Goal: Information Seeking & Learning: Learn about a topic

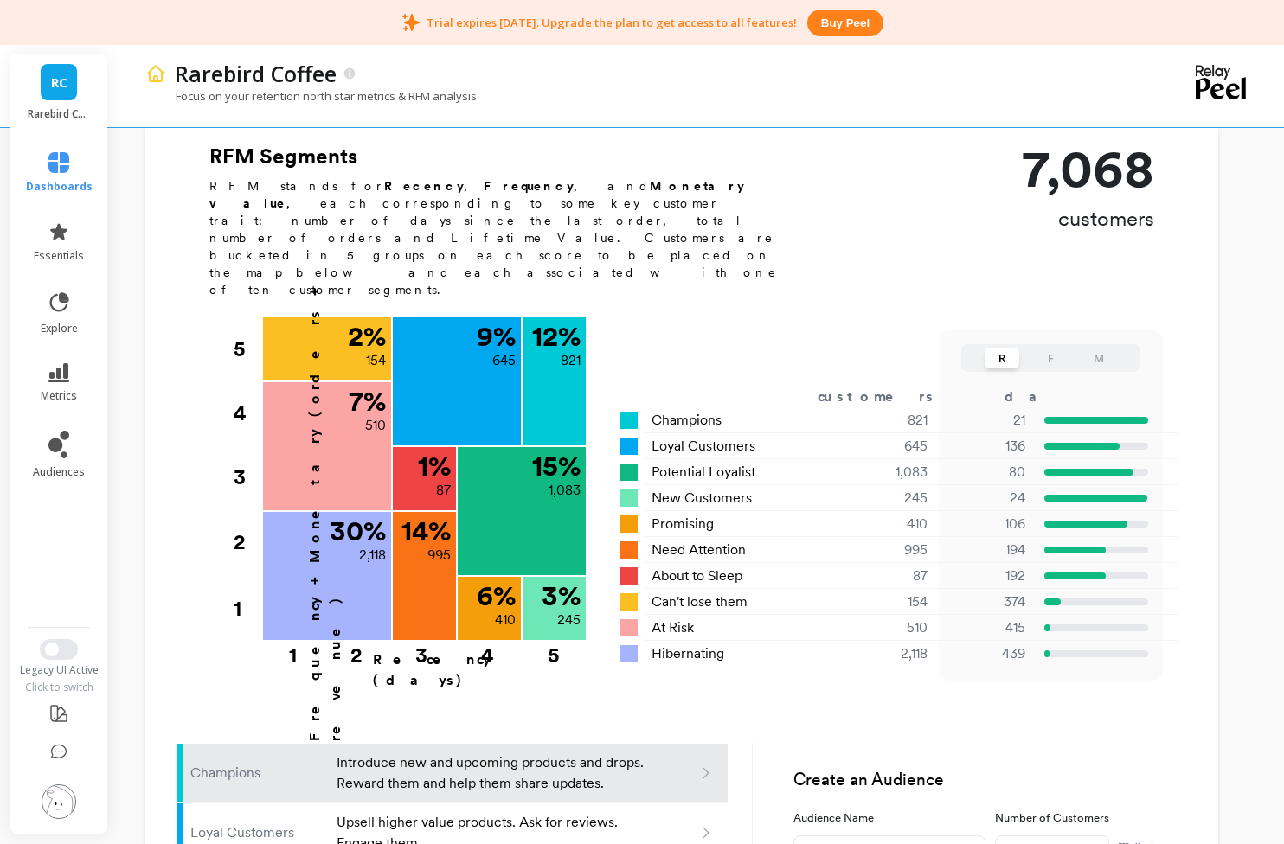
scroll to position [508, 0]
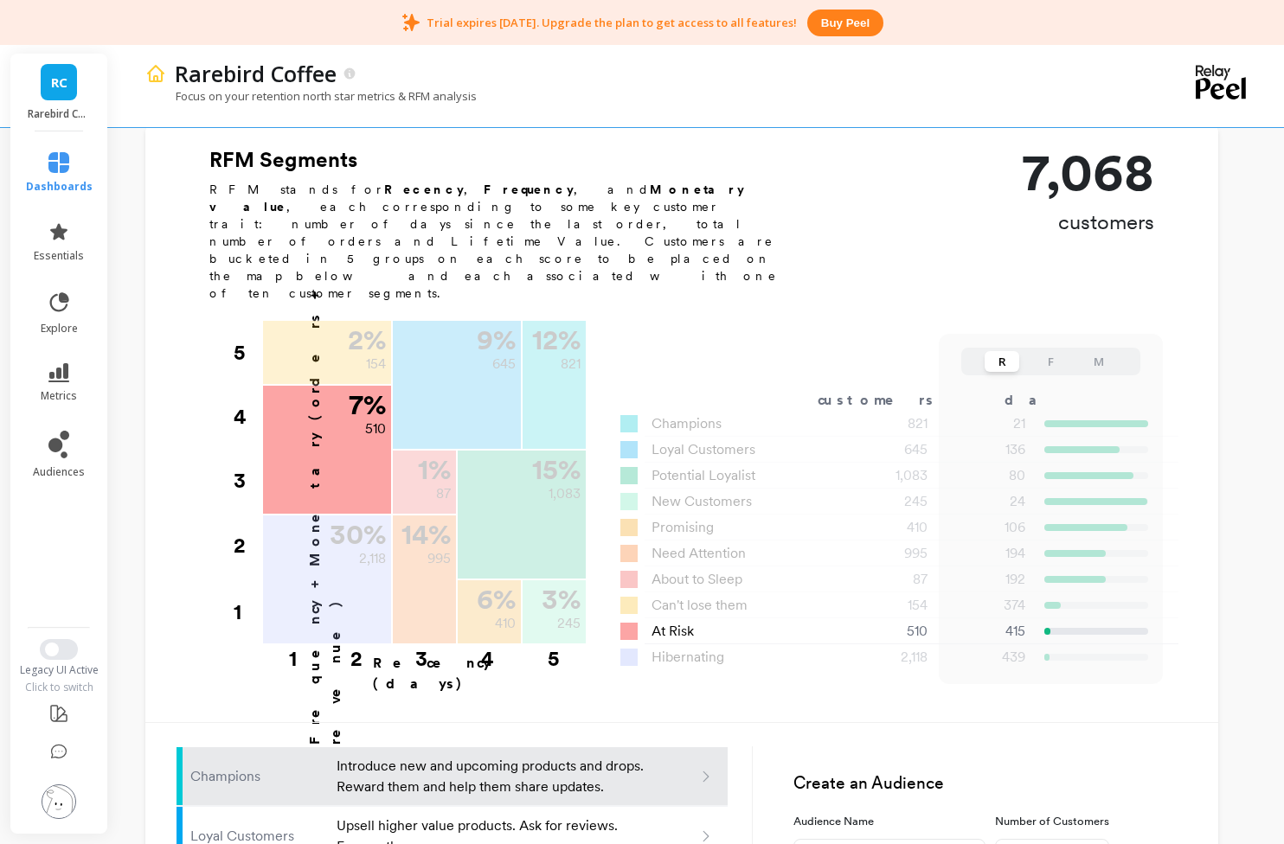
click at [668, 621] on span "At Risk" at bounding box center [672, 631] width 42 height 21
click at [640, 621] on div "At Risk" at bounding box center [722, 631] width 205 height 21
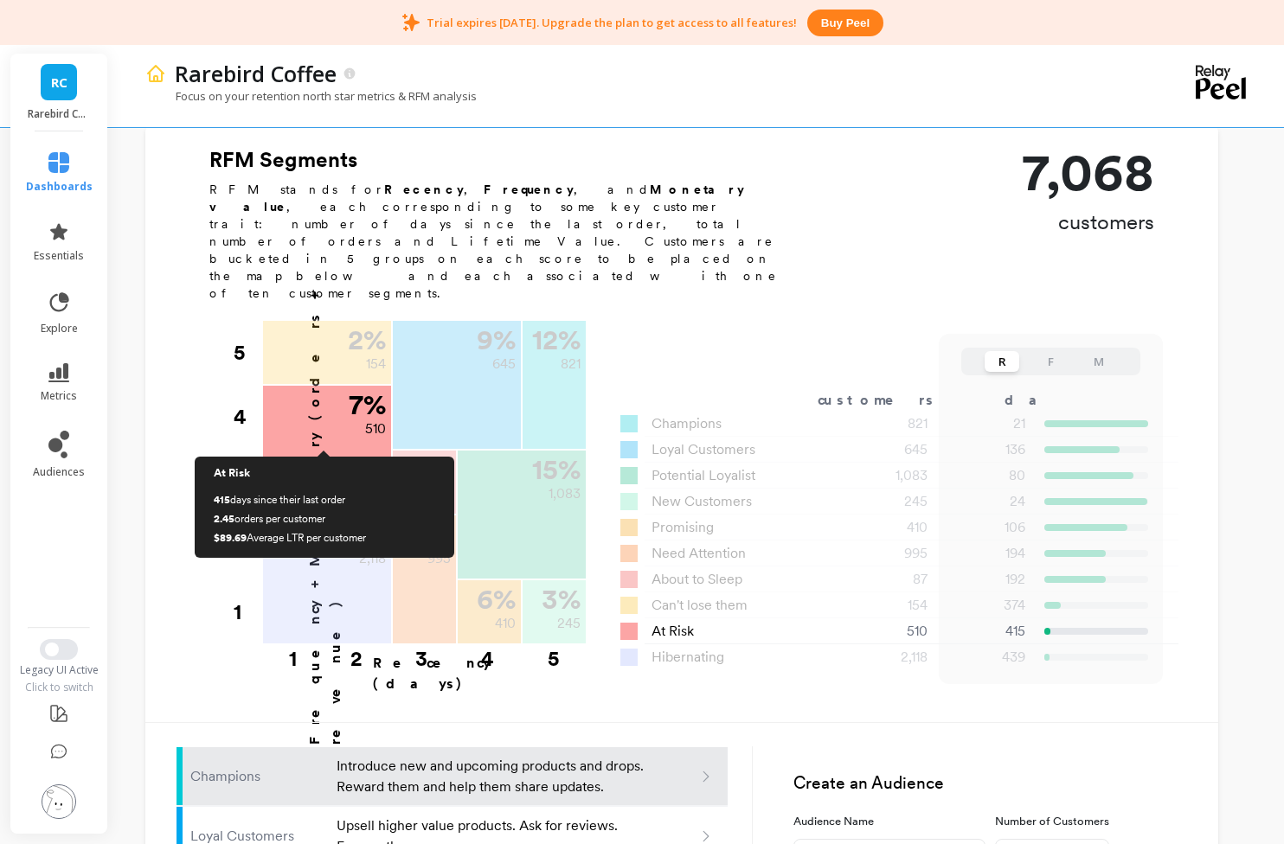
click at [330, 440] on div "7 % 510" at bounding box center [327, 450] width 128 height 128
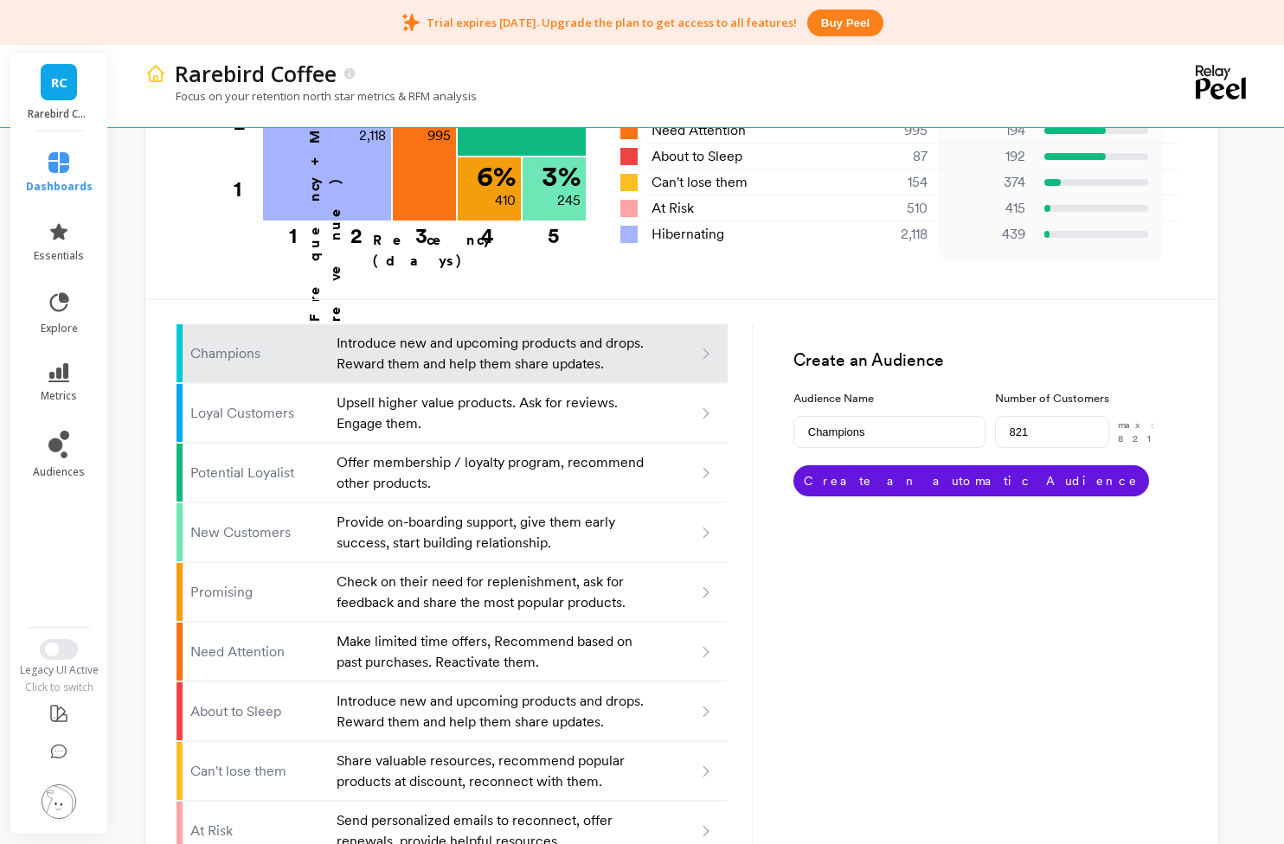
scroll to position [935, 0]
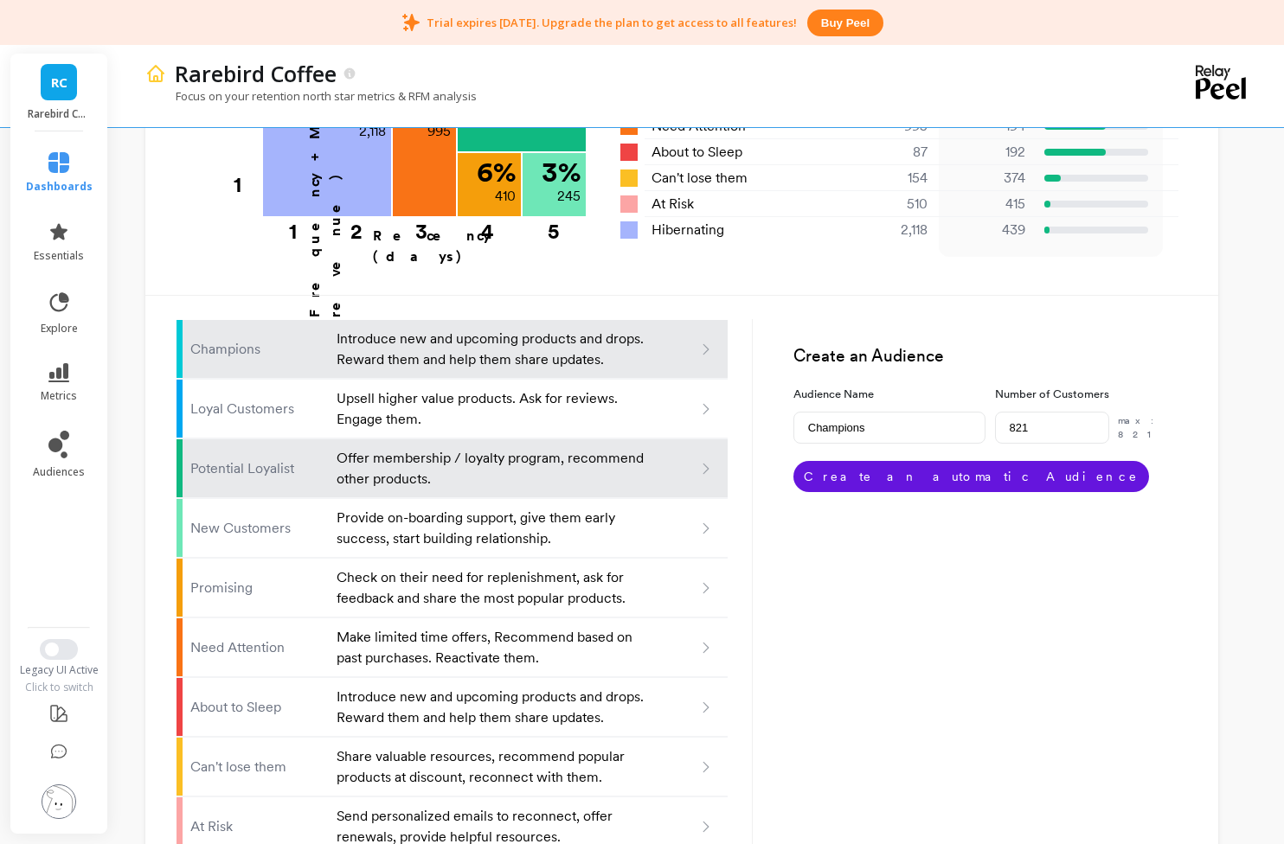
click at [478, 448] on p "Offer membership / loyalty program, recommend other products." at bounding box center [491, 469] width 311 height 42
type input "Potential loyalist"
type input "1083"
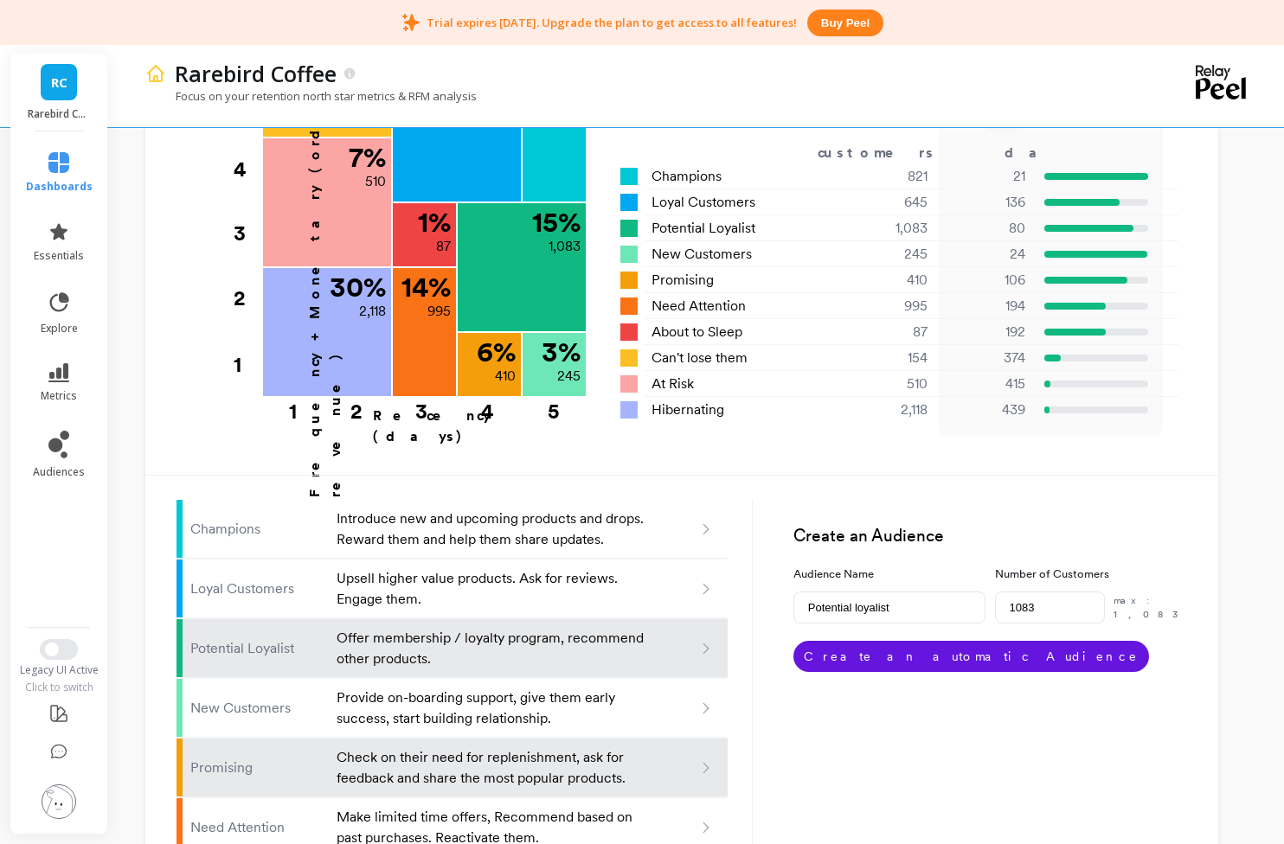
scroll to position [388, 0]
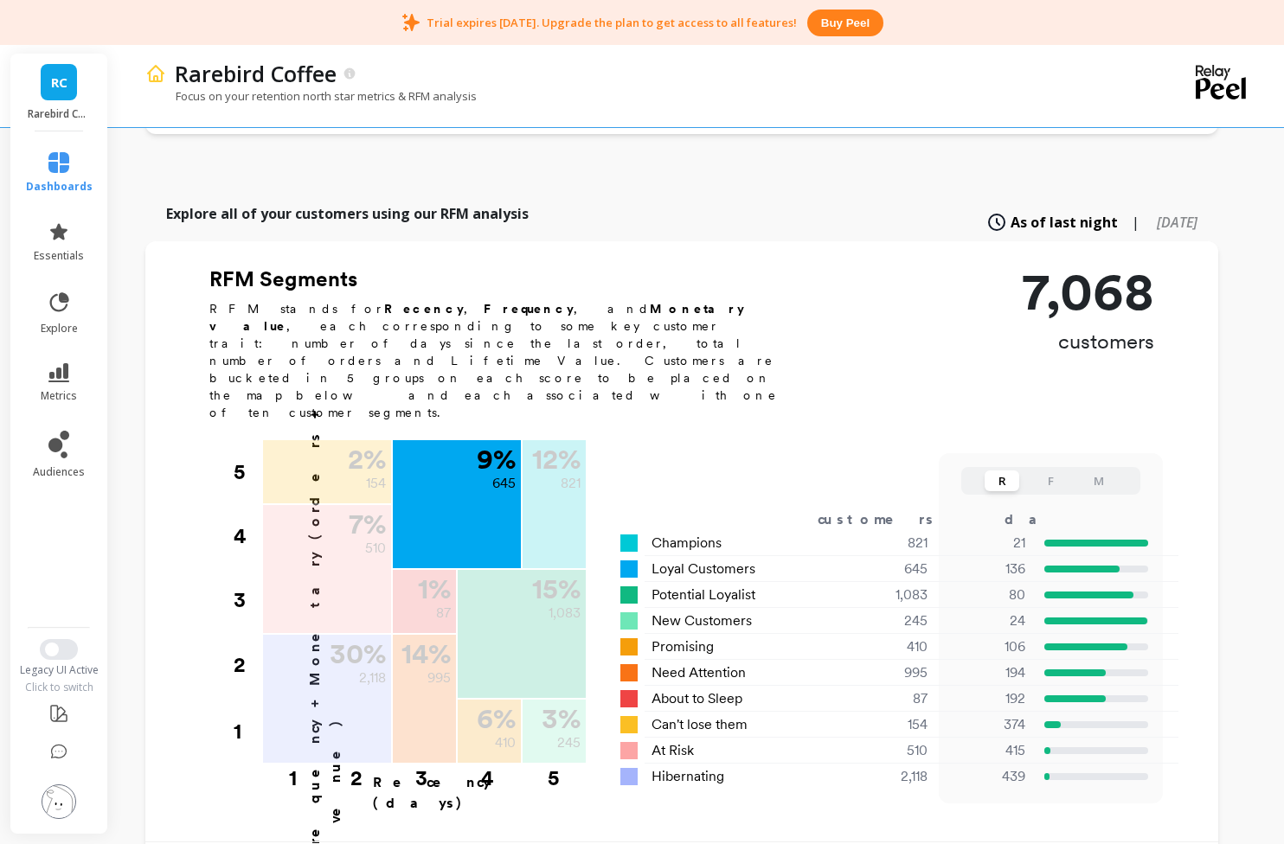
type input "Champions"
type input "821"
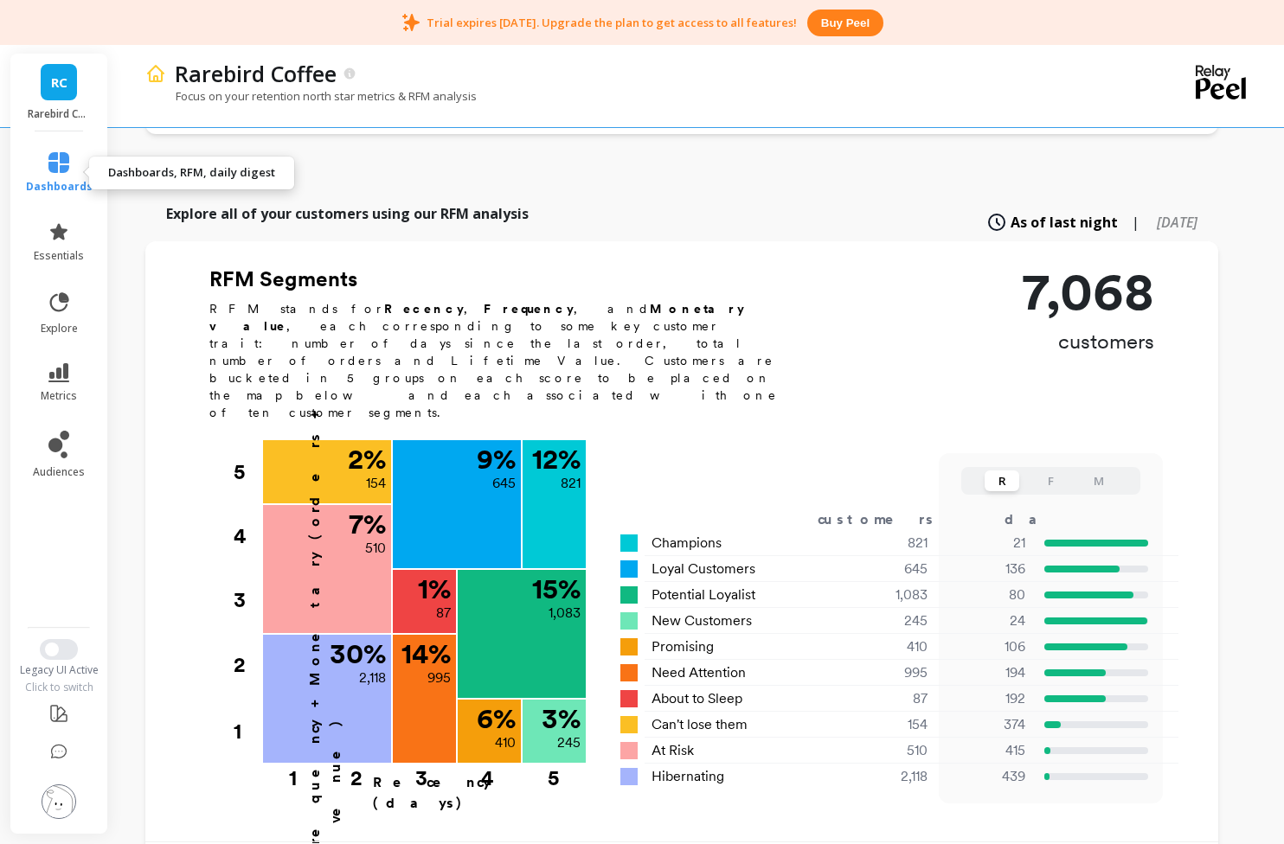
click at [52, 170] on icon at bounding box center [58, 162] width 21 height 21
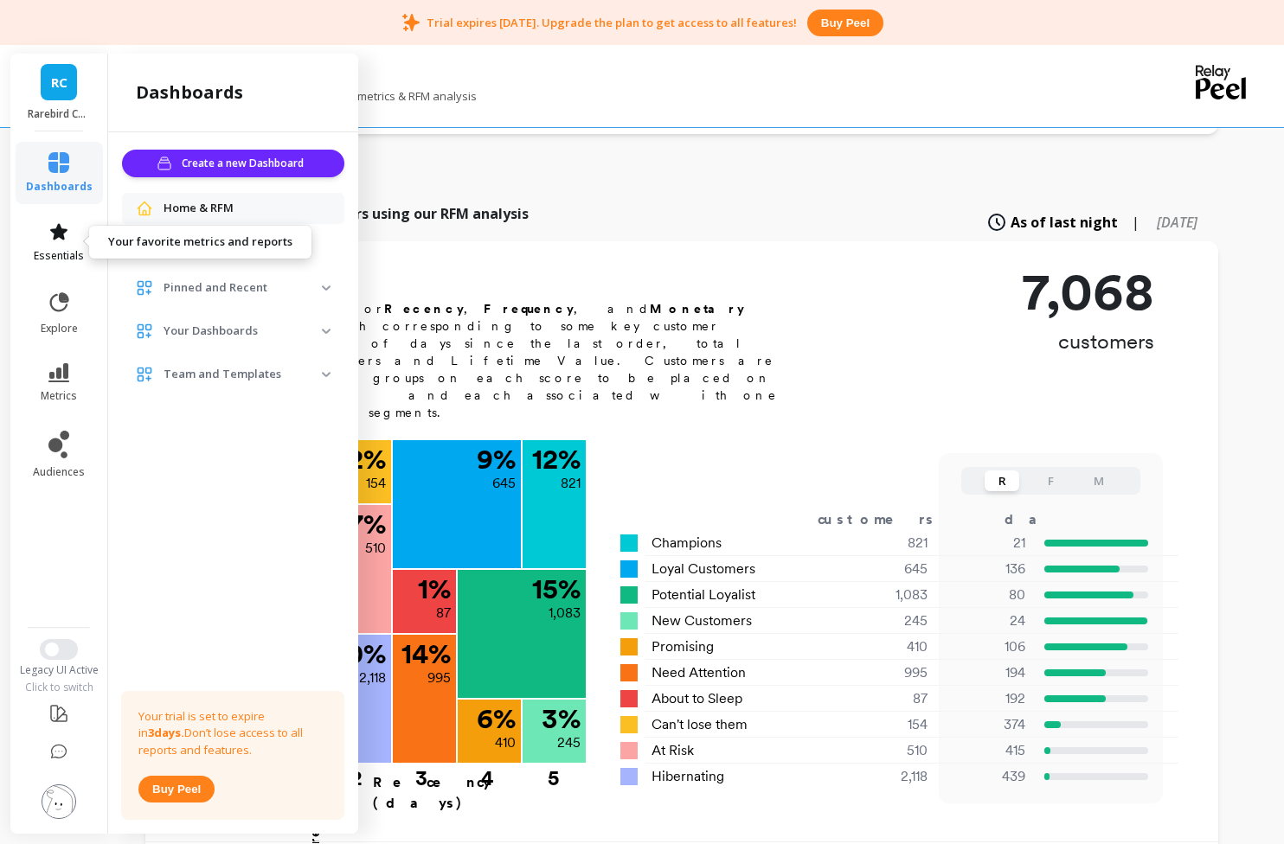
click at [52, 239] on icon at bounding box center [58, 231] width 21 height 21
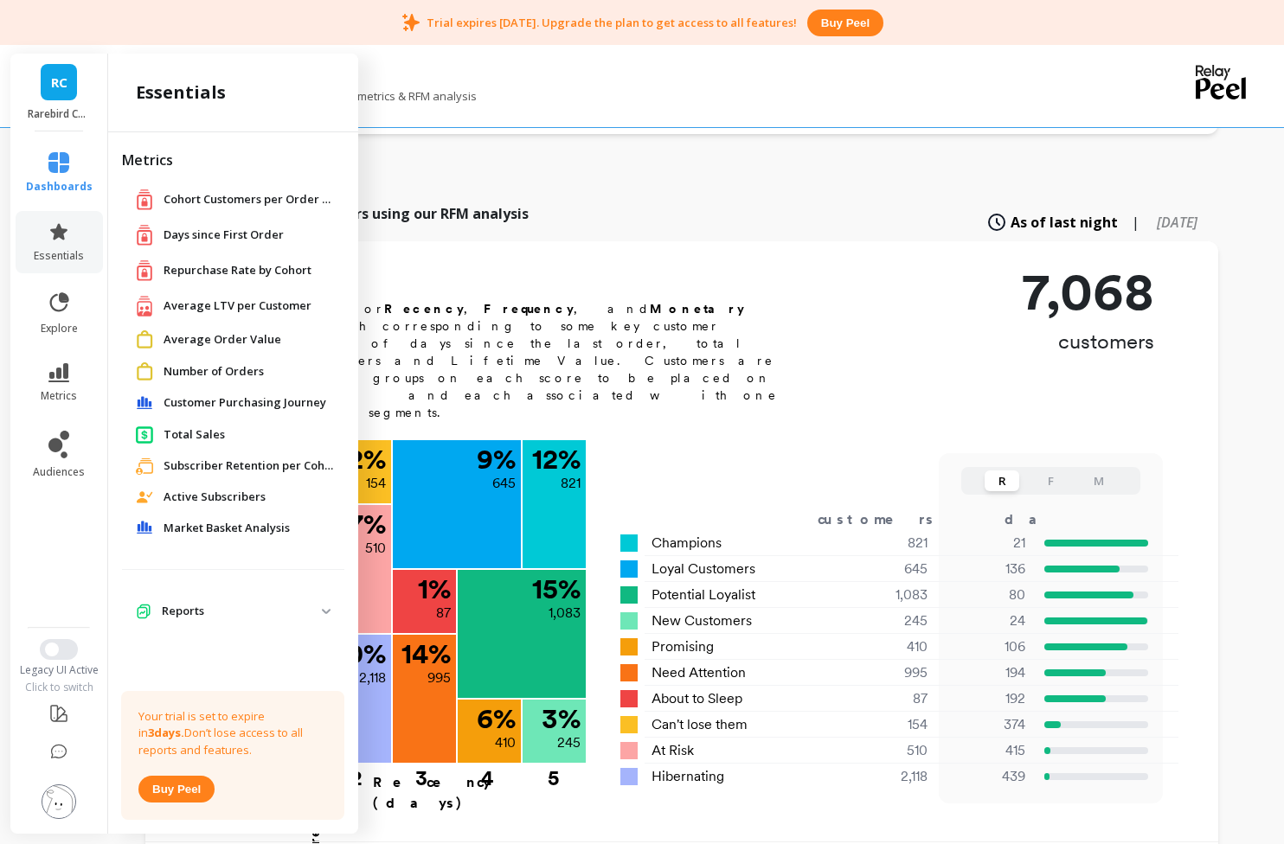
click at [251, 400] on span "Customer Purchasing Journey" at bounding box center [244, 402] width 163 height 17
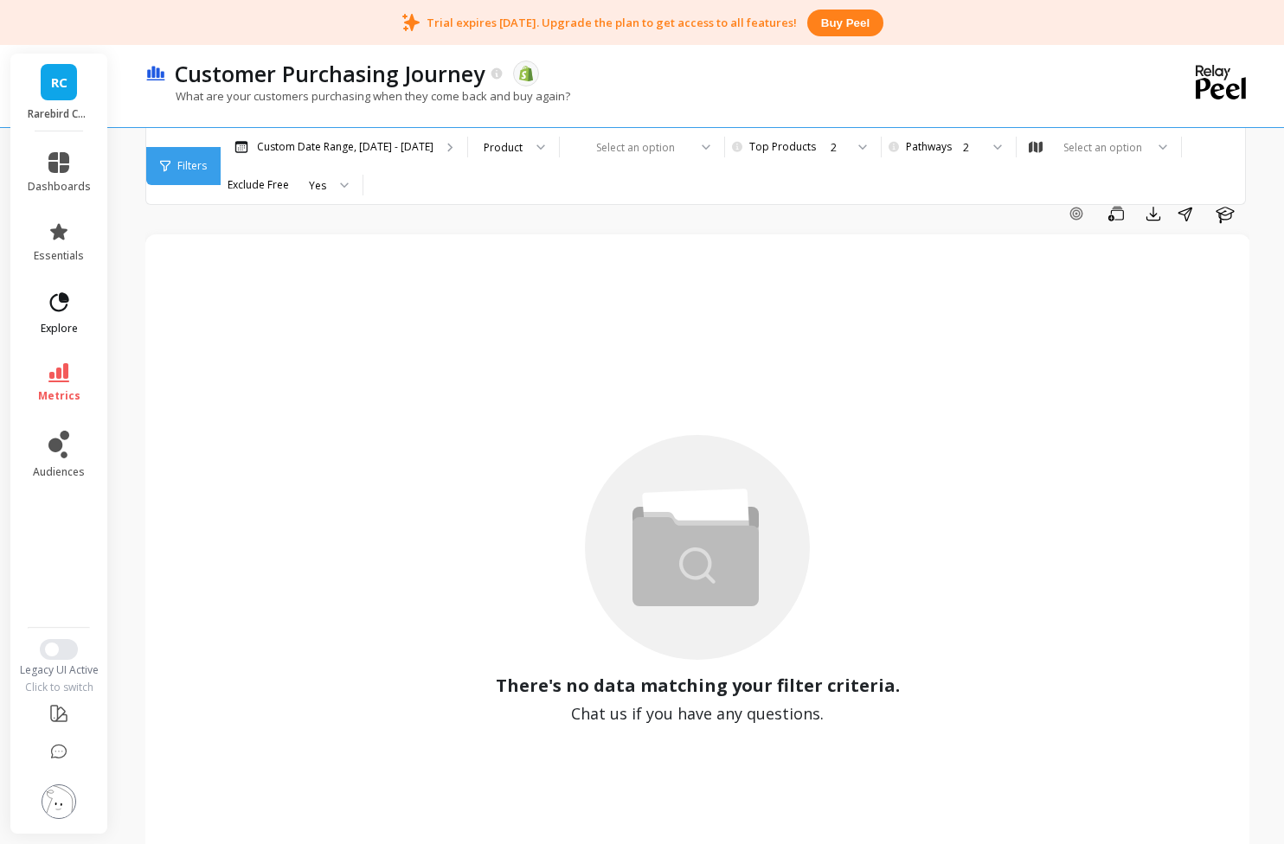
click at [54, 304] on icon at bounding box center [59, 303] width 24 height 24
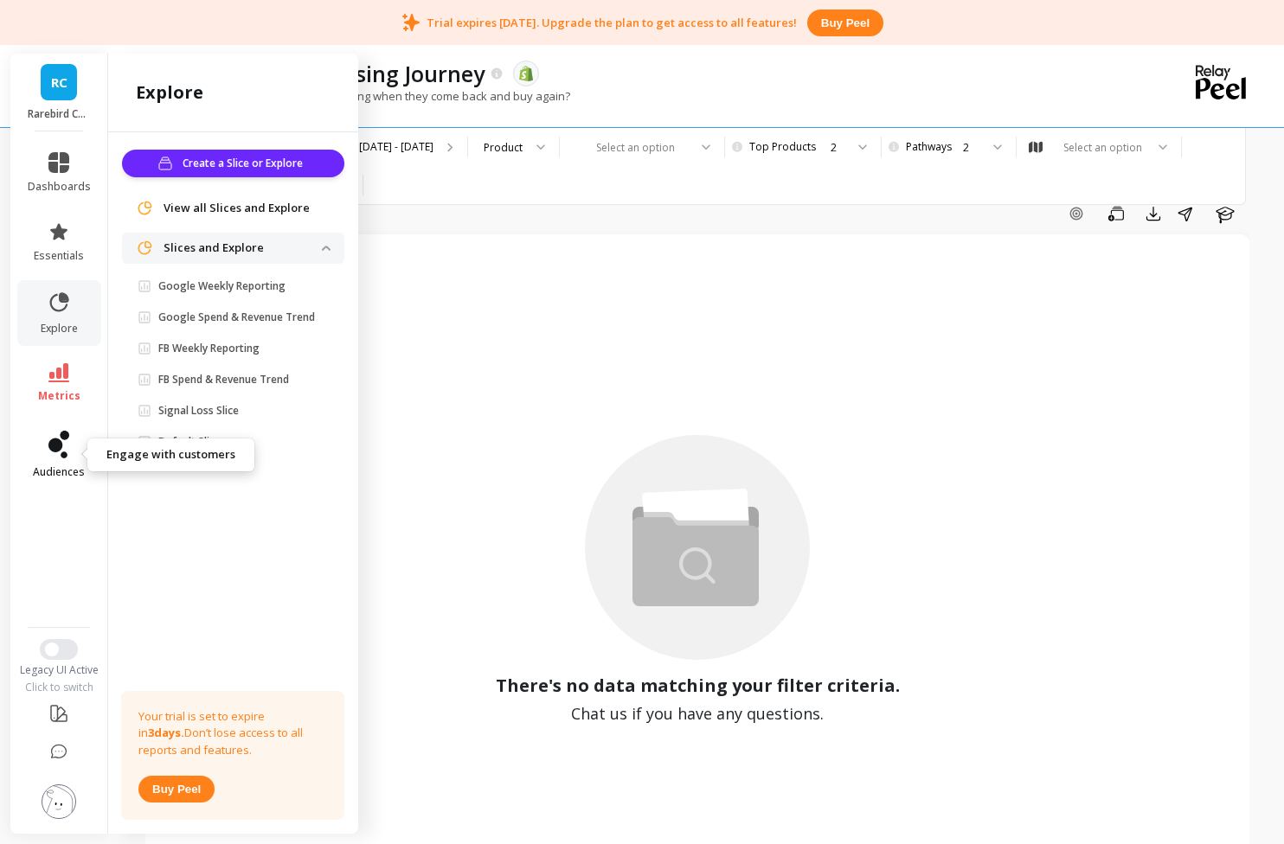
click at [70, 461] on link "audiences" at bounding box center [59, 455] width 63 height 48
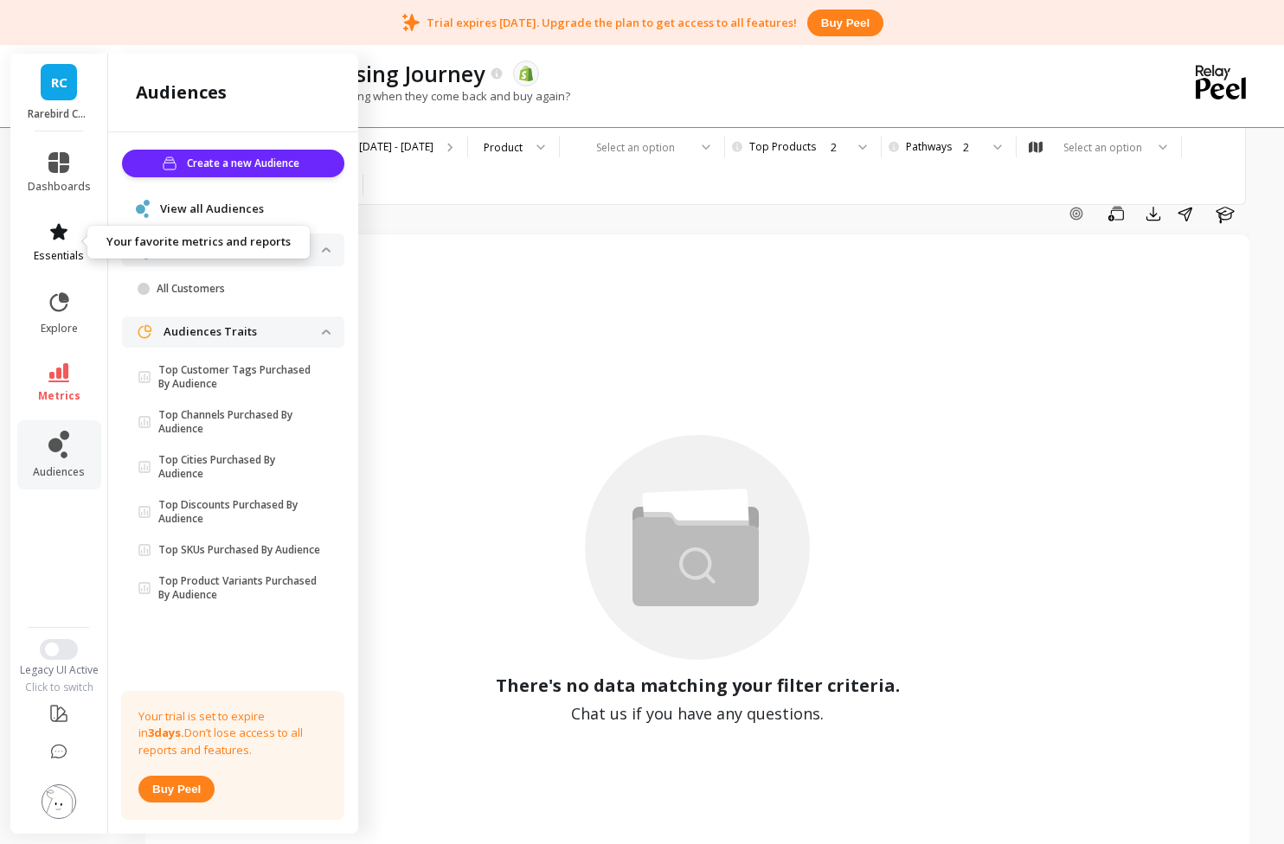
click at [66, 258] on span "essentials" at bounding box center [59, 256] width 50 height 14
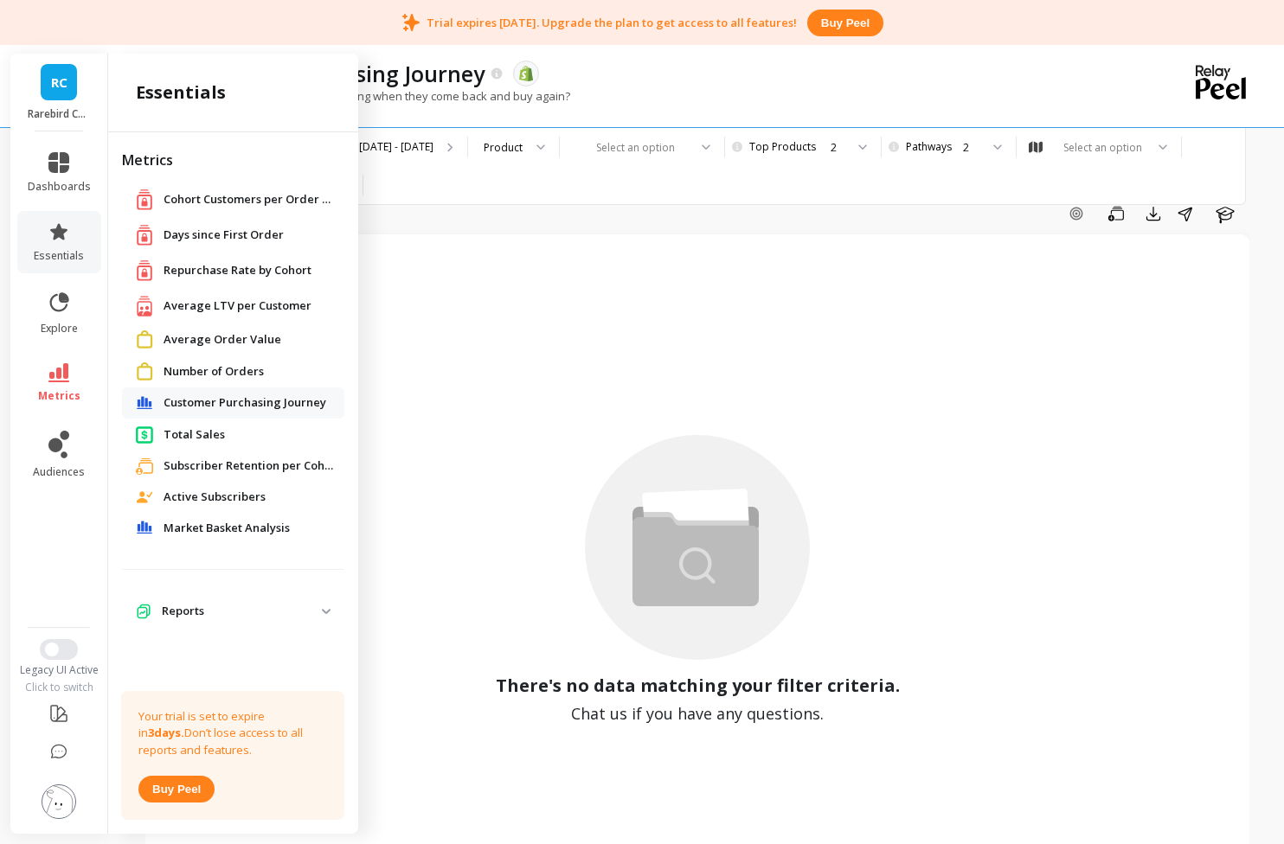
click at [255, 236] on span "Days since First Order" at bounding box center [223, 235] width 120 height 17
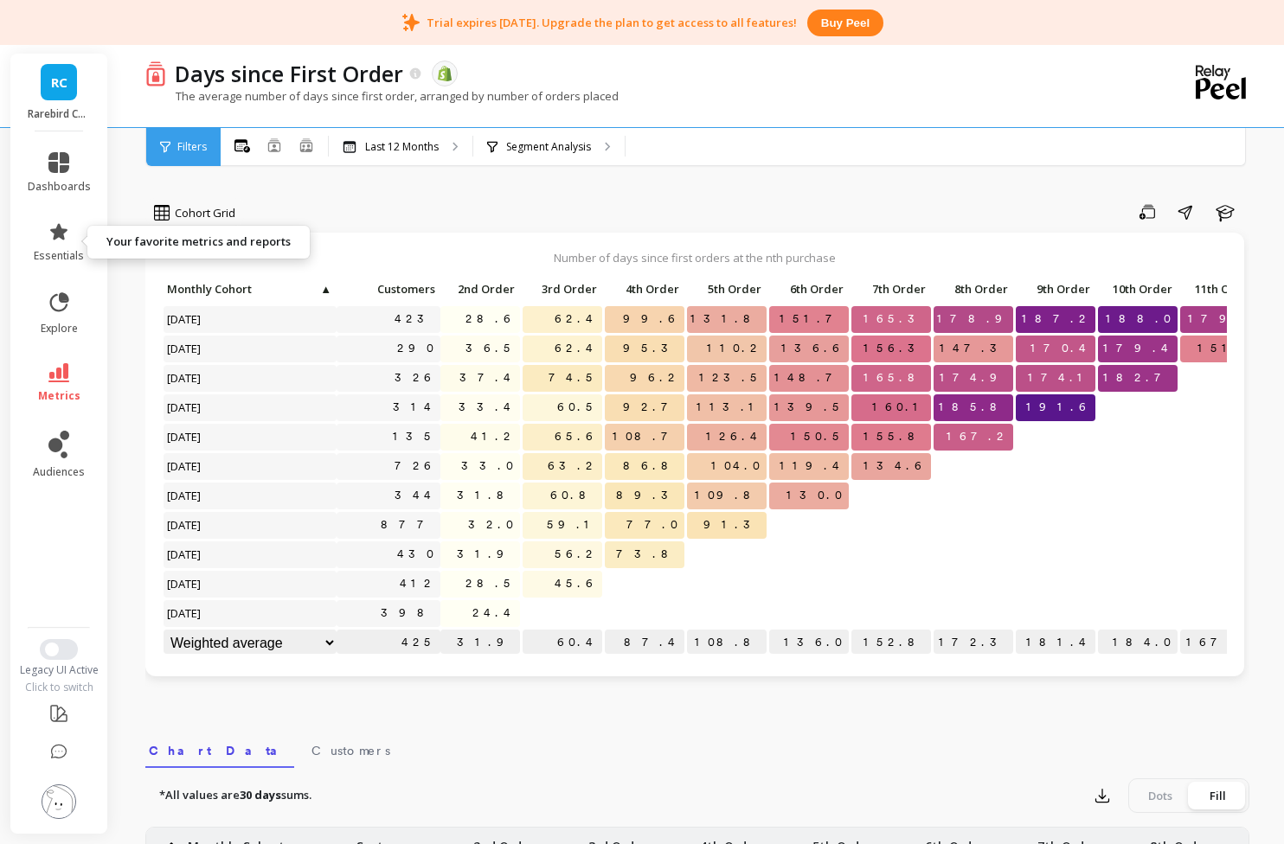
click at [66, 264] on li "essentials" at bounding box center [59, 242] width 84 height 62
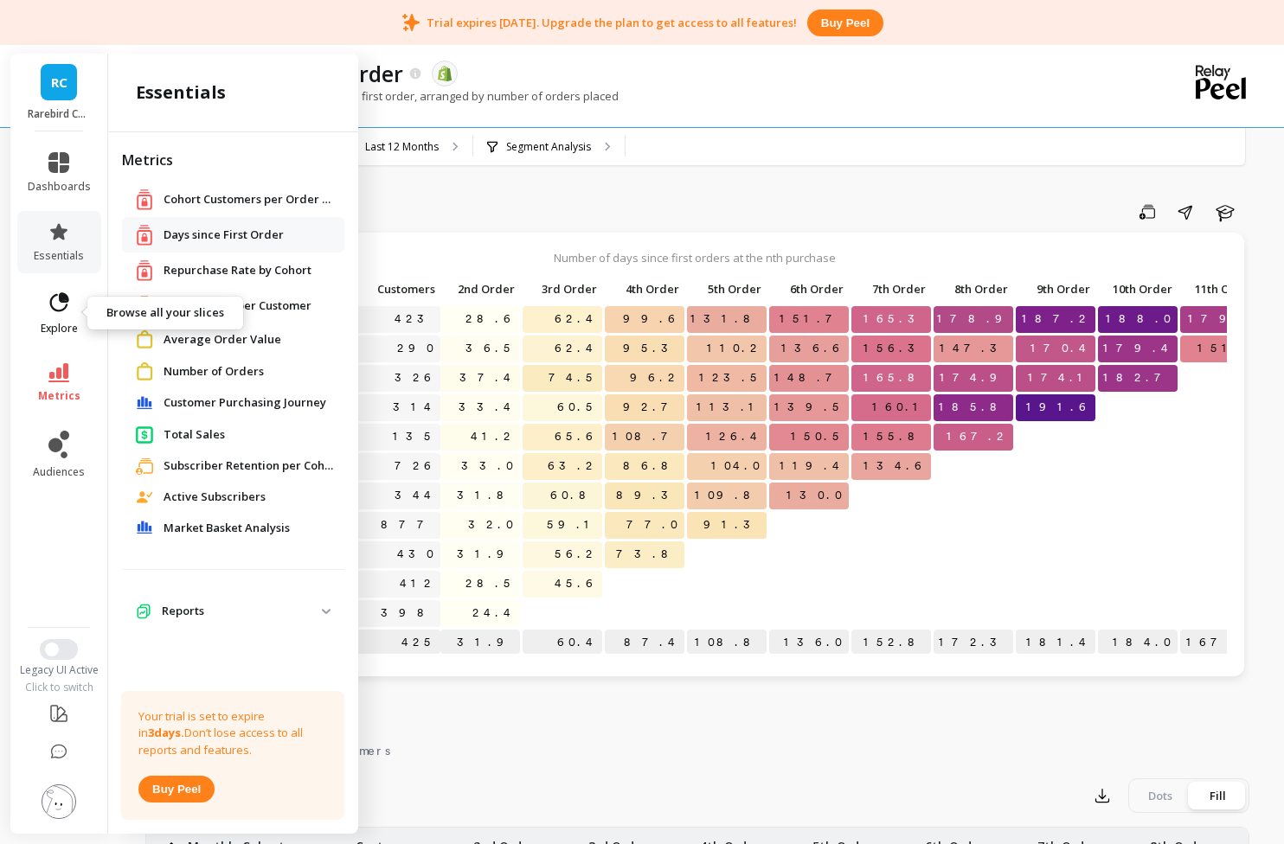
click at [66, 295] on icon at bounding box center [59, 301] width 19 height 19
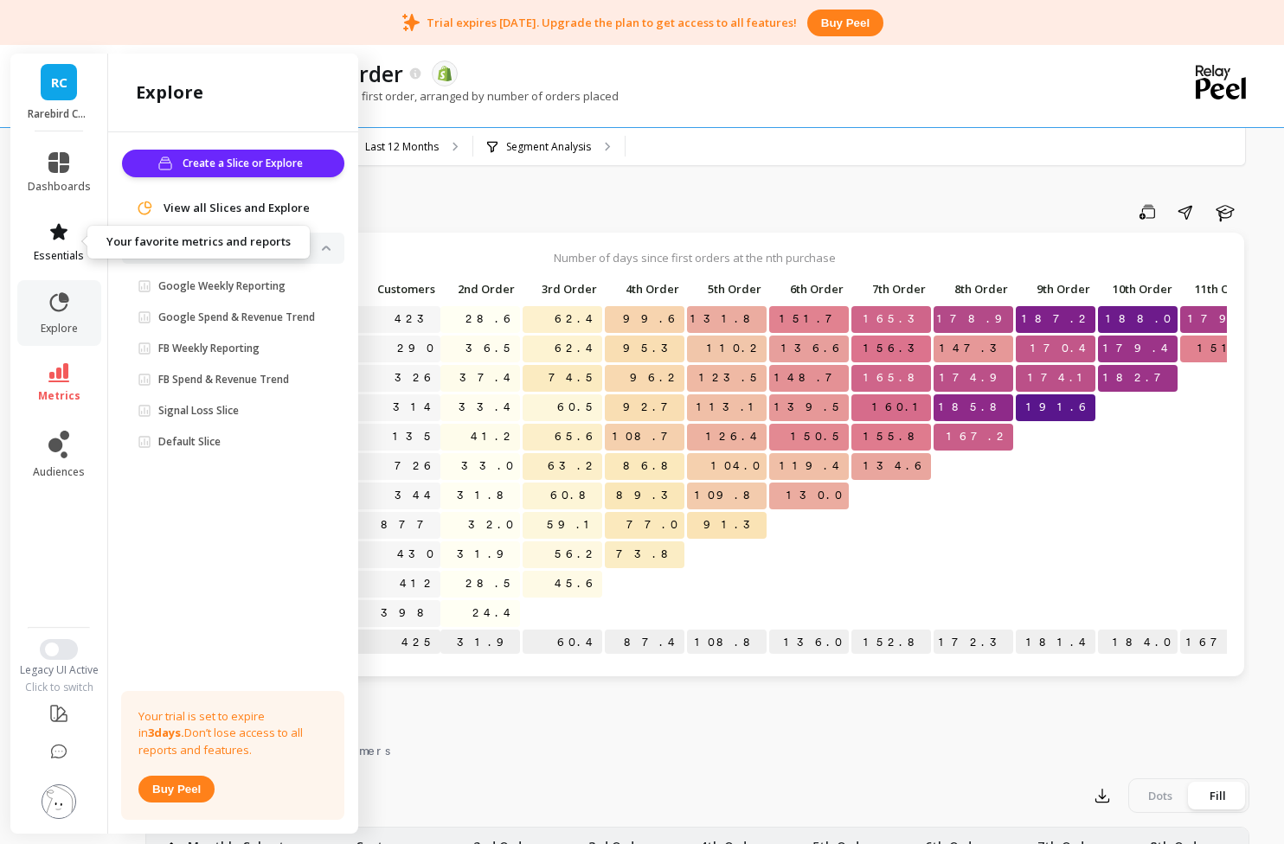
click at [69, 254] on span "essentials" at bounding box center [59, 256] width 50 height 14
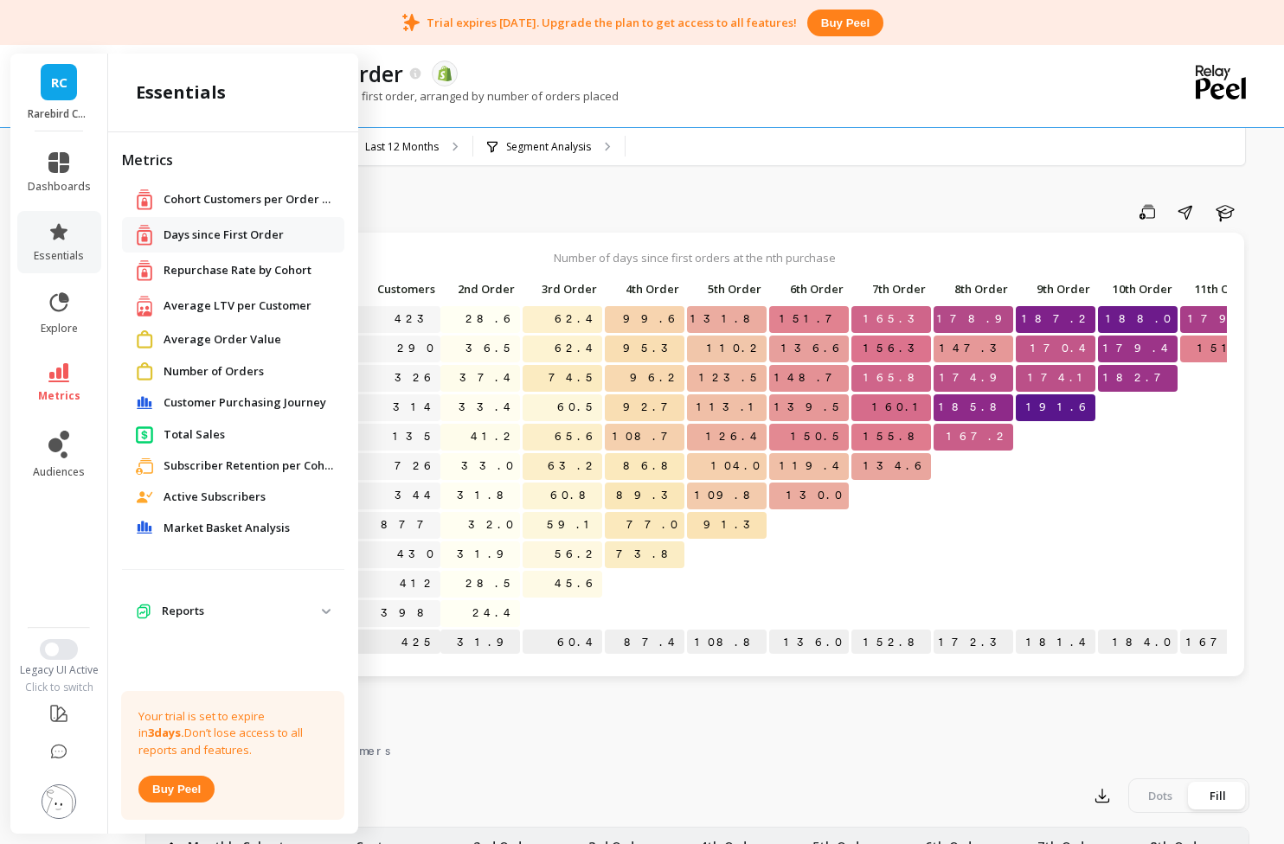
click at [236, 276] on span "Repurchase Rate by Cohort" at bounding box center [237, 270] width 148 height 17
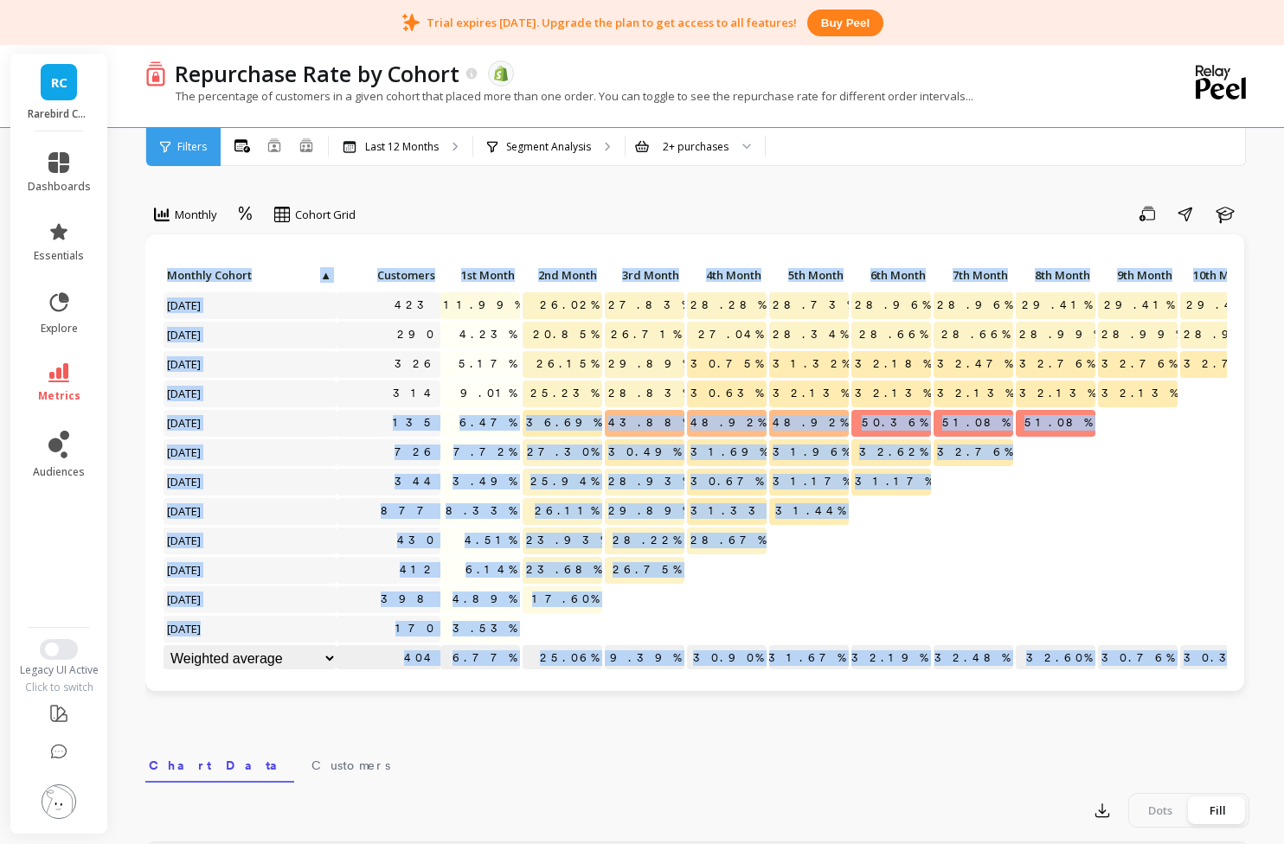
scroll to position [1, 0]
drag, startPoint x: 417, startPoint y: 425, endPoint x: 470, endPoint y: 695, distance: 275.0
click at [470, 695] on div "423 11.99% 26.02% 27.83% 28.28% 28.73% 28.96% 28.96% 29.41% 29.41% 29.41% 29.41…" at bounding box center [694, 475] width 1099 height 483
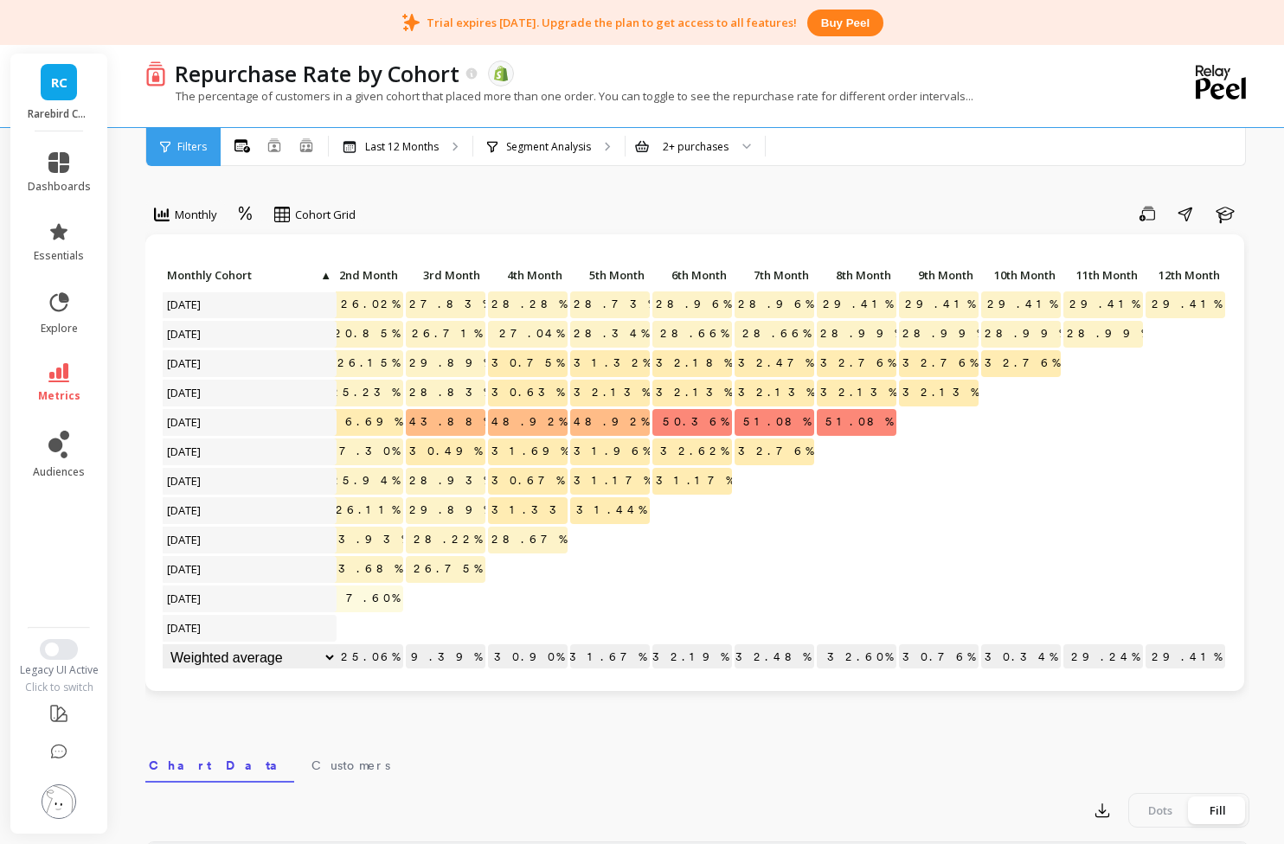
scroll to position [0, 0]
